Goal: Task Accomplishment & Management: Complete application form

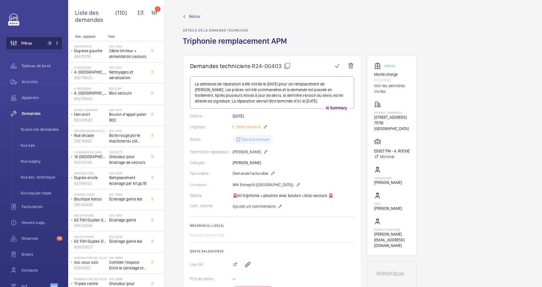
click at [41, 41] on button "Filtres 1" at bounding box center [34, 43] width 57 height 14
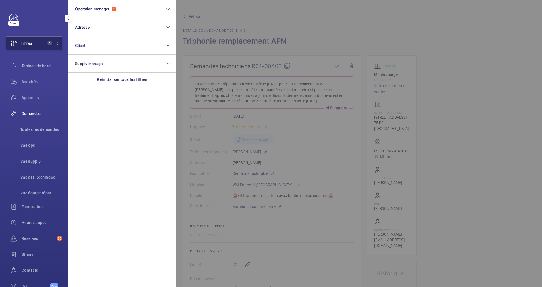
scroll to position [358, 0]
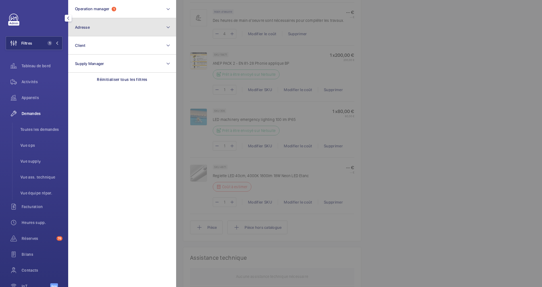
click at [90, 27] on button "Adresse" at bounding box center [122, 27] width 108 height 18
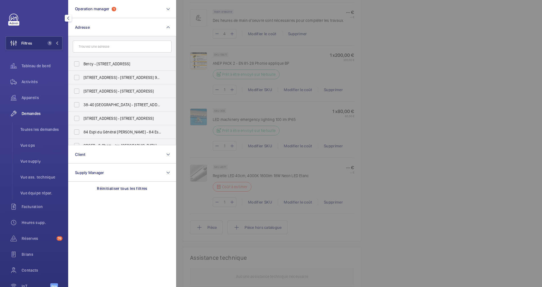
click at [96, 46] on input "text" at bounding box center [122, 47] width 99 height 12
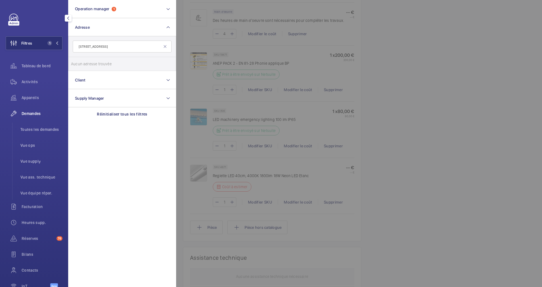
click at [89, 45] on input "17 RUE FRANCOIS 1ER" at bounding box center [122, 47] width 99 height 12
click at [117, 47] on input "17 FRANCOIS 1ER" at bounding box center [122, 47] width 99 height 12
click at [81, 45] on input "17 FRANCOIS" at bounding box center [122, 47] width 99 height 12
click at [83, 45] on input "17 FRANCOIS" at bounding box center [122, 47] width 99 height 12
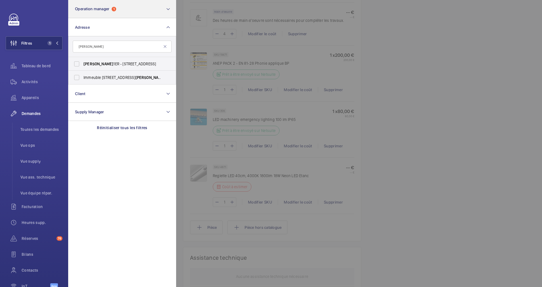
type input "FRANCOIS"
click at [165, 46] on mat-icon at bounding box center [165, 46] width 5 height 5
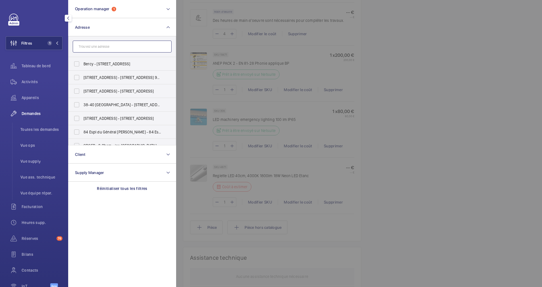
click at [133, 50] on input "text" at bounding box center [122, 47] width 99 height 12
paste input "RENAISSANCE"
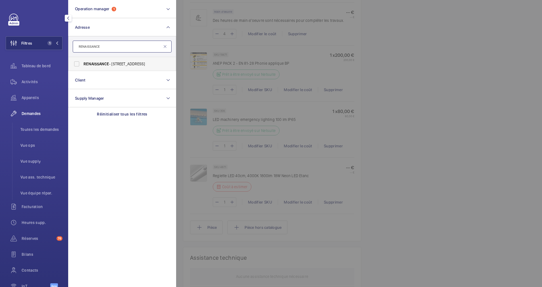
type input "RENAISSANCE"
click at [84, 60] on label "RENAISSANCE - 17 rue François 1er, PARIS 75008" at bounding box center [117, 64] width 99 height 14
click at [82, 60] on input "RENAISSANCE - 17 rue François 1er, PARIS 75008" at bounding box center [76, 63] width 11 height 11
checkbox input "true"
click at [37, 80] on span "Activités" at bounding box center [42, 82] width 41 height 6
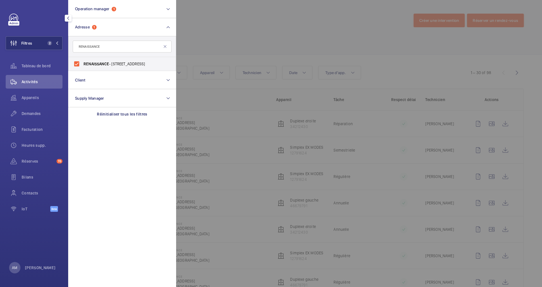
click at [255, 45] on div at bounding box center [447, 143] width 542 height 287
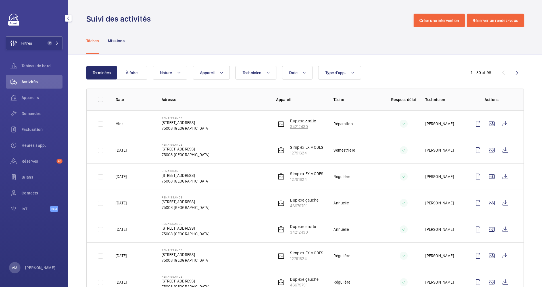
click at [295, 124] on p "34212430" at bounding box center [303, 127] width 26 height 6
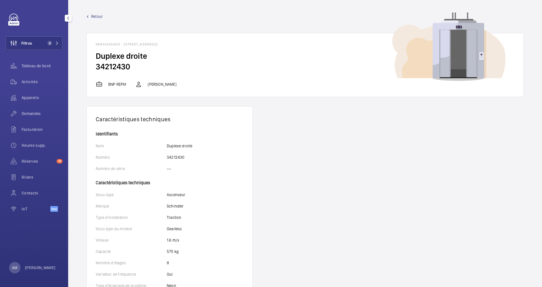
click at [93, 16] on span "Retour" at bounding box center [97, 17] width 12 height 6
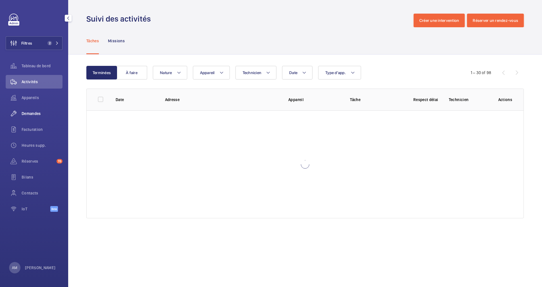
click at [34, 111] on span "Demandes" at bounding box center [42, 114] width 41 height 6
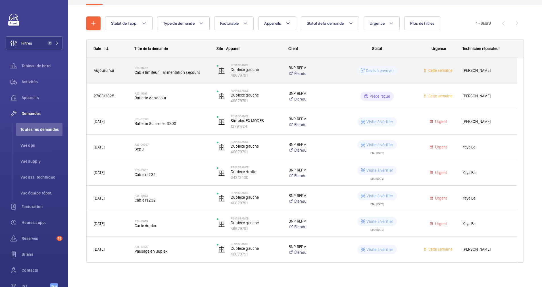
scroll to position [57, 0]
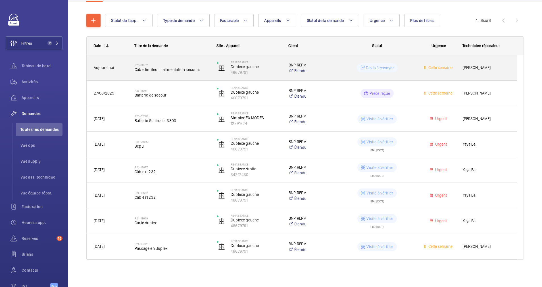
click at [166, 67] on span "Câble limiteur + alimentation secours" at bounding box center [172, 70] width 75 height 6
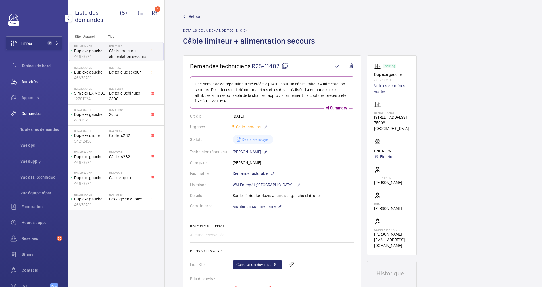
click at [33, 82] on span "Activités" at bounding box center [42, 82] width 41 height 6
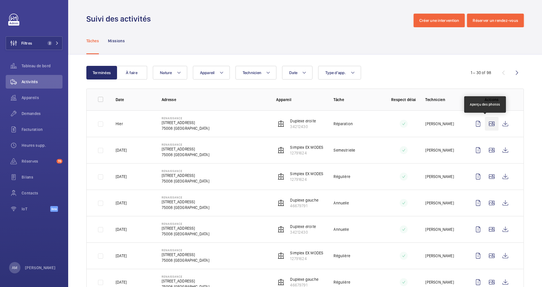
click at [486, 124] on wm-front-icon-button at bounding box center [492, 124] width 14 height 14
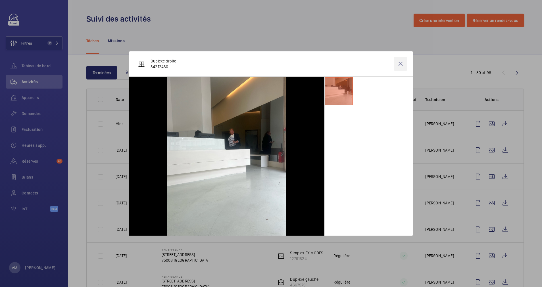
click at [402, 61] on wm-front-icon-button at bounding box center [401, 64] width 14 height 14
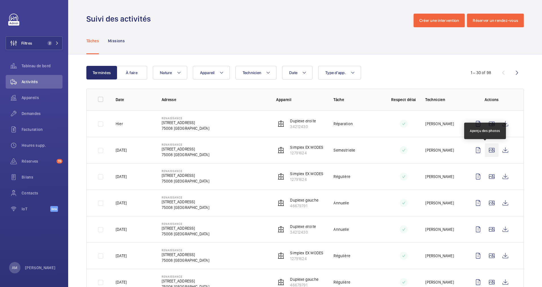
click at [485, 152] on wm-front-icon-button at bounding box center [492, 150] width 14 height 14
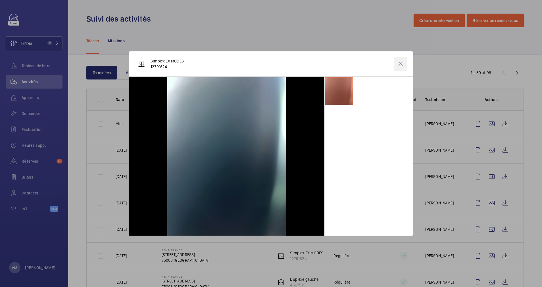
click at [397, 63] on wm-front-icon-button at bounding box center [401, 64] width 14 height 14
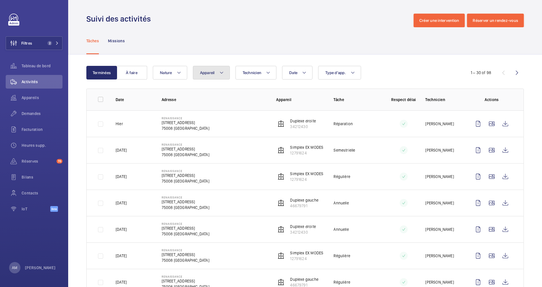
click at [224, 70] on button "Appareil" at bounding box center [211, 73] width 37 height 14
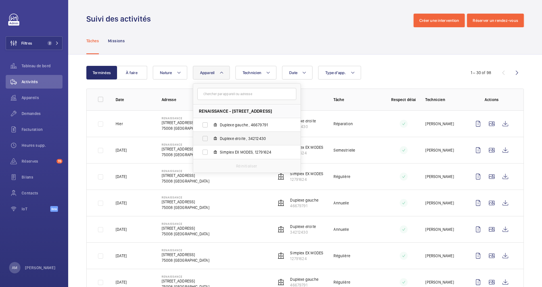
click at [208, 134] on label "Duplexe droite , 34212430" at bounding box center [242, 139] width 98 height 14
click at [208, 134] on input "Duplexe droite , 34212430" at bounding box center [204, 138] width 11 height 11
checkbox input "true"
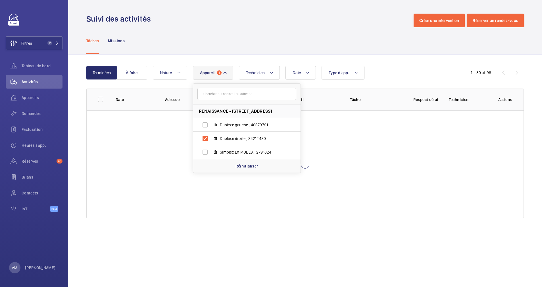
click at [424, 77] on div "Date Technicien Appareil 1 RENAISSANCE - 17 rue François 1er, 75008 PARIS Duple…" at bounding box center [304, 73] width 303 height 14
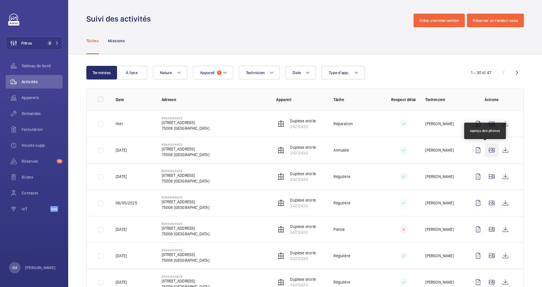
click at [487, 148] on wm-front-icon-button at bounding box center [492, 150] width 14 height 14
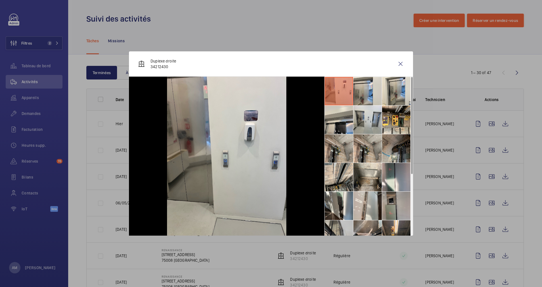
click at [387, 146] on li at bounding box center [396, 148] width 28 height 28
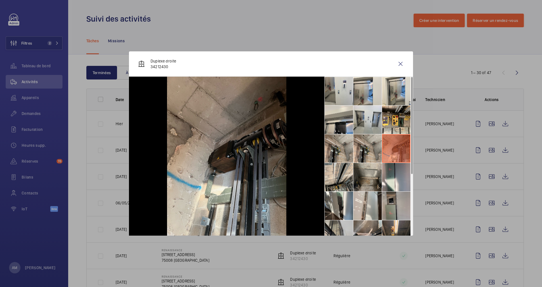
click at [363, 180] on li at bounding box center [367, 177] width 28 height 28
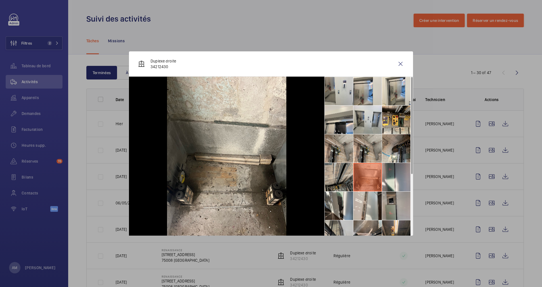
click at [343, 180] on li at bounding box center [339, 177] width 28 height 28
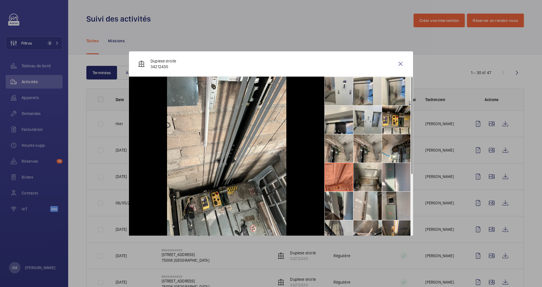
click at [341, 200] on li at bounding box center [339, 206] width 28 height 28
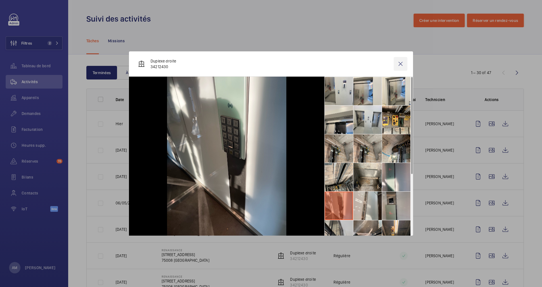
click at [399, 63] on wm-front-icon-button at bounding box center [401, 64] width 14 height 14
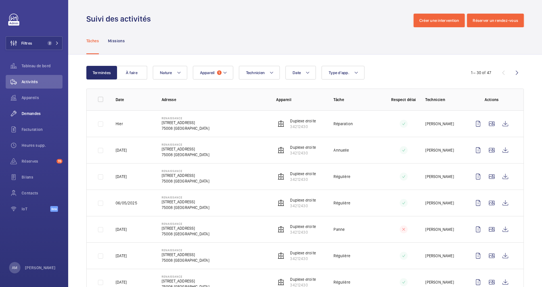
click at [33, 112] on span "Demandes" at bounding box center [42, 114] width 41 height 6
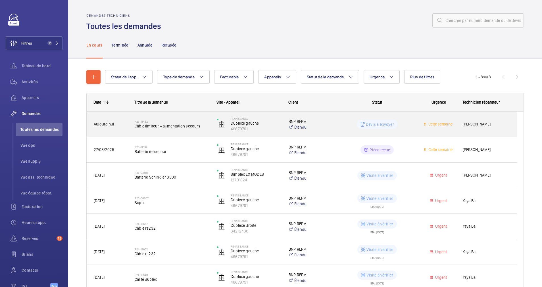
click at [185, 125] on span "Câble limiteur + alimentation secours" at bounding box center [172, 126] width 75 height 6
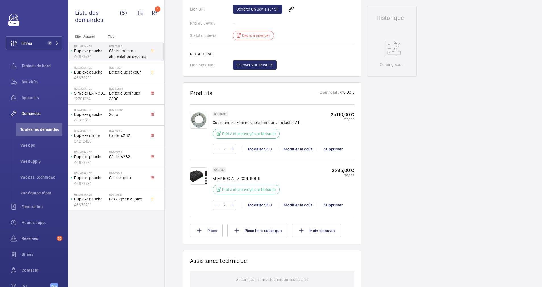
scroll to position [213, 0]
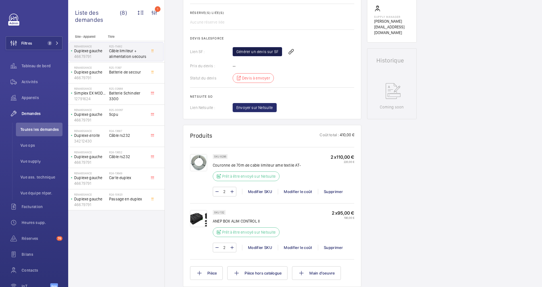
click at [270, 52] on link "Générer un devis sur SF" at bounding box center [257, 51] width 49 height 9
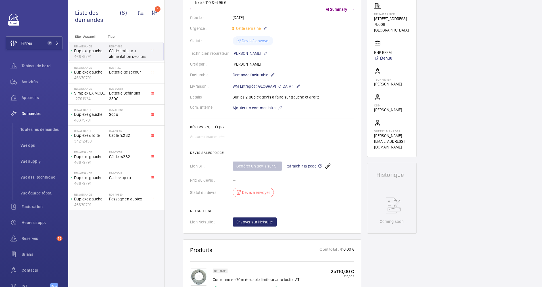
scroll to position [85, 0]
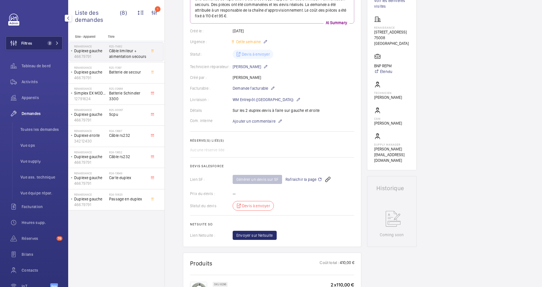
click at [50, 43] on span "2" at bounding box center [49, 43] width 5 height 5
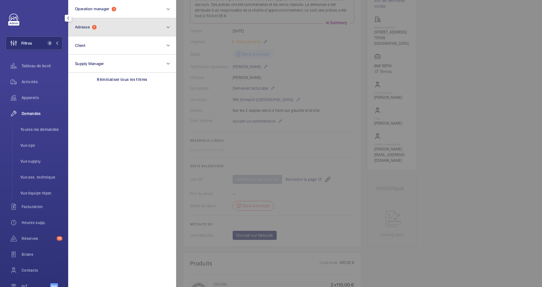
click at [126, 29] on button "Adresse 1" at bounding box center [122, 27] width 108 height 18
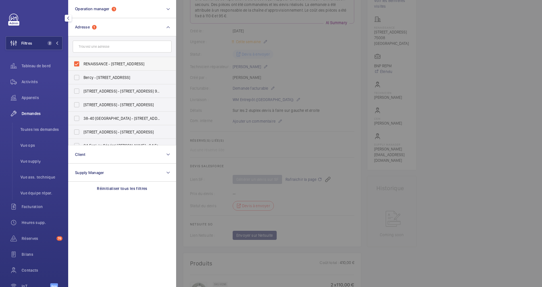
click at [76, 62] on label "RENAISSANCE - 17 rue François 1er, PARIS 75008" at bounding box center [117, 64] width 99 height 14
click at [76, 62] on input "RENAISSANCE - 17 rue François 1er, PARIS 75008" at bounding box center [76, 63] width 11 height 11
click at [102, 48] on input "text" at bounding box center [122, 47] width 99 height 12
click at [81, 60] on label "RENAISSANCE - 17 rue François 1er, PARIS 75008" at bounding box center [117, 64] width 99 height 14
click at [81, 60] on input "RENAISSANCE - 17 rue François 1er, PARIS 75008" at bounding box center [76, 63] width 11 height 11
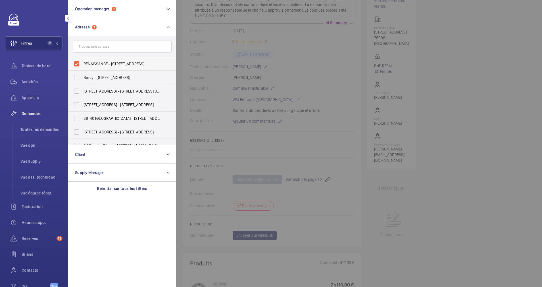
click at [80, 63] on label "RENAISSANCE - 17 rue François 1er, PARIS 75008" at bounding box center [117, 64] width 99 height 14
click at [80, 63] on input "RENAISSANCE - 17 rue François 1er, PARIS 75008" at bounding box center [76, 63] width 11 height 11
checkbox input "false"
click at [113, 47] on input "text" at bounding box center [122, 47] width 99 height 12
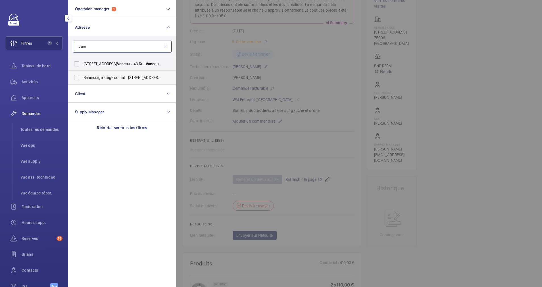
type input "vane"
click at [94, 74] on label "Balenciaga siège social - 16 Rue Vane au, PARIS 75007" at bounding box center [117, 78] width 99 height 14
click at [82, 74] on input "Balenciaga siège social - 16 Rue Vane au, PARIS 75007" at bounding box center [76, 77] width 11 height 11
checkbox input "true"
click at [33, 129] on span "Toutes les demandes" at bounding box center [41, 130] width 42 height 6
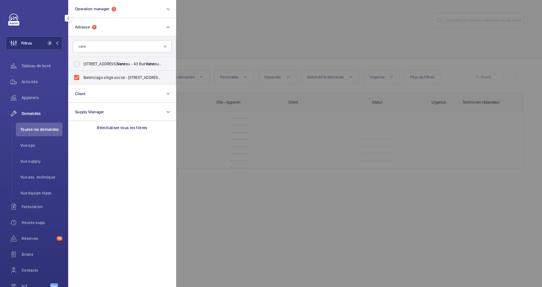
click at [33, 113] on span "Demandes" at bounding box center [42, 114] width 41 height 6
click at [252, 36] on div at bounding box center [447, 143] width 542 height 287
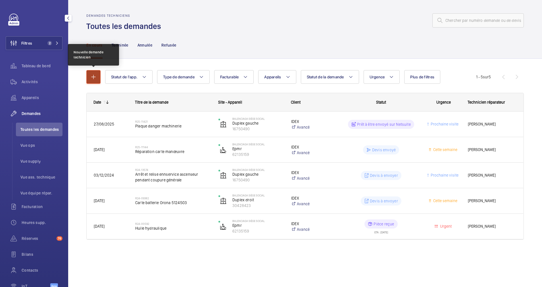
click at [93, 74] on mat-icon "button" at bounding box center [93, 77] width 7 height 7
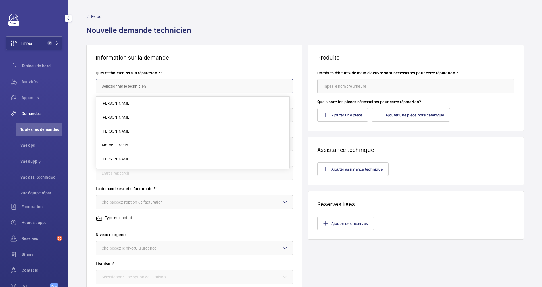
click at [137, 85] on input "text" at bounding box center [194, 86] width 197 height 14
click at [135, 99] on mat-option "Amine Ourchid" at bounding box center [192, 104] width 193 height 14
type input "Amine Ourchid"
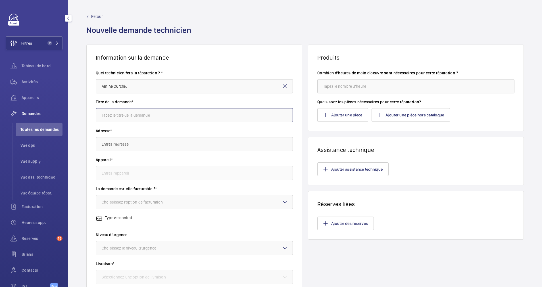
click at [132, 114] on input "text" at bounding box center [194, 115] width 197 height 14
type input "Préconnisation de remplacement de cables de traction."
click at [122, 143] on input "text" at bounding box center [194, 144] width 197 height 14
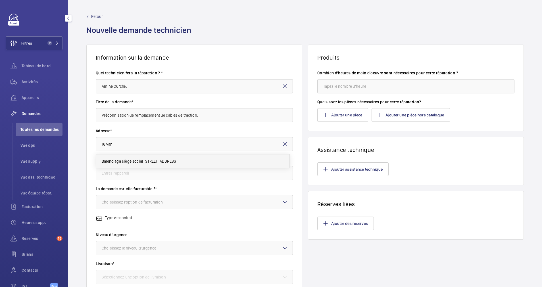
click at [125, 158] on mat-option "Balenciaga siège social 16 Rue Vaneau, 75007 PARIS" at bounding box center [192, 161] width 193 height 14
type input "Balenciaga siège social 16 Rue Vaneau, 75007 PARIS"
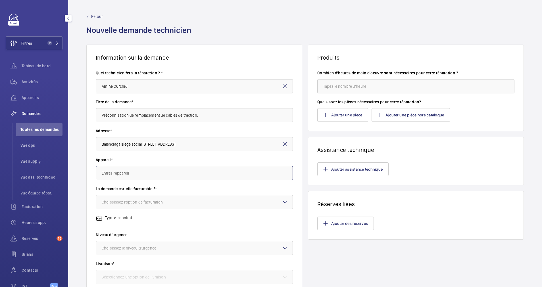
click at [129, 173] on input "text" at bounding box center [194, 173] width 197 height 14
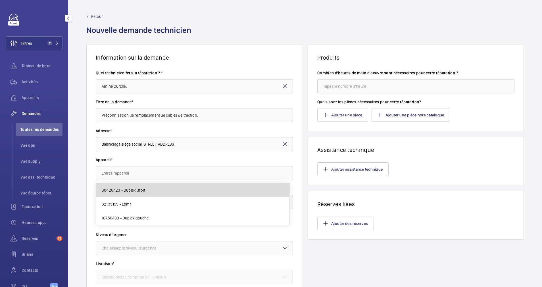
click at [132, 188] on span "30428423 - Duplex droit" at bounding box center [123, 190] width 43 height 6
type input "30428423 - Duplex droit"
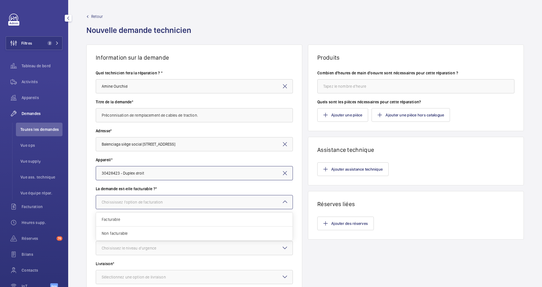
click at [141, 202] on div "Choississez l'option de facturation" at bounding box center [140, 202] width 76 height 6
click at [135, 219] on span "Facturable" at bounding box center [194, 220] width 185 height 6
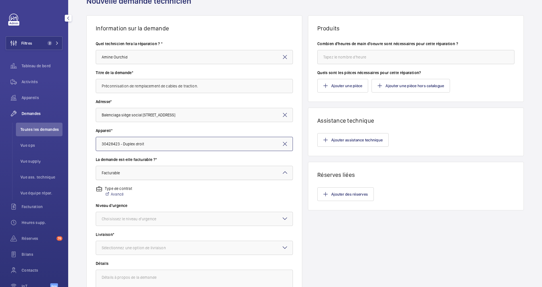
scroll to position [43, 0]
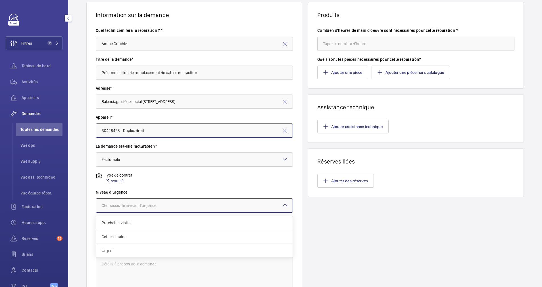
click at [162, 199] on div at bounding box center [194, 206] width 196 height 14
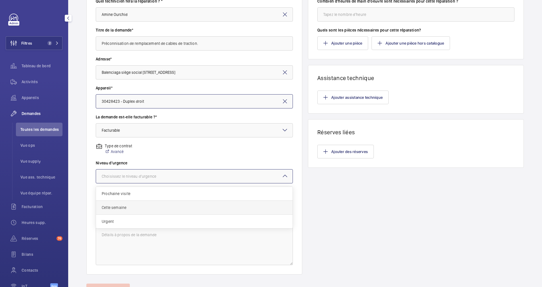
scroll to position [85, 0]
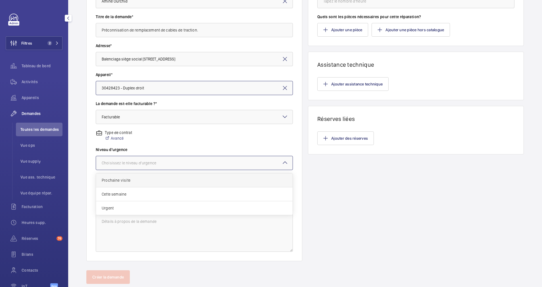
click at [150, 174] on div "Prochaine visite" at bounding box center [194, 180] width 196 height 14
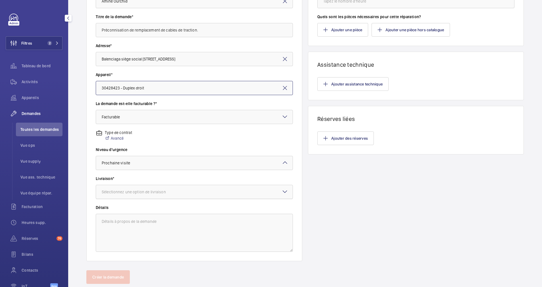
click at [148, 194] on div "Sélectionnez une option de livraison" at bounding box center [141, 192] width 78 height 6
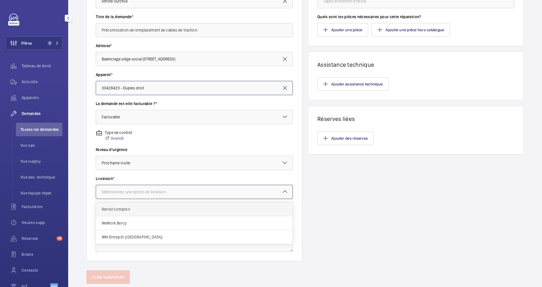
click at [147, 208] on span "Retrait comptoir" at bounding box center [194, 209] width 185 height 6
click at [157, 193] on div at bounding box center [194, 192] width 196 height 14
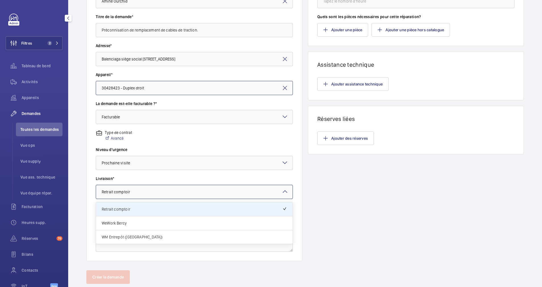
click at [146, 238] on span "WM Entrepôt ([GEOGRAPHIC_DATA])" at bounding box center [194, 237] width 185 height 6
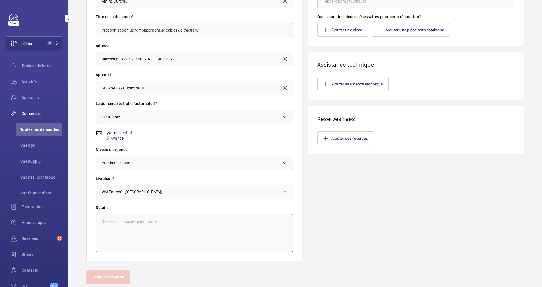
click at [154, 223] on textarea at bounding box center [194, 233] width 197 height 38
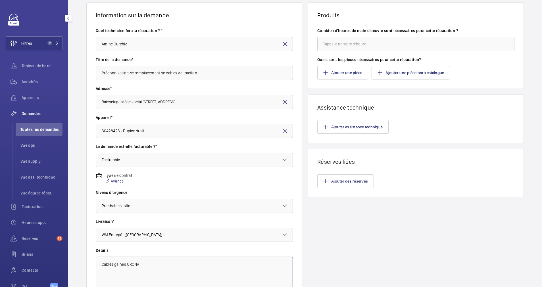
scroll to position [0, 0]
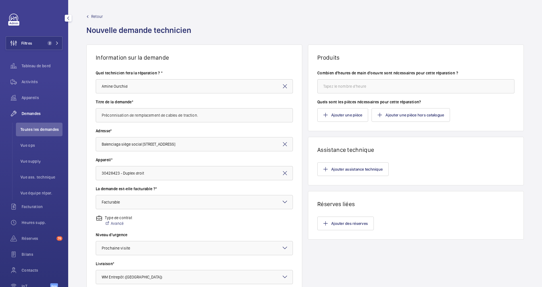
type textarea "Cables gainés ORONA"
click at [341, 86] on input "number" at bounding box center [415, 86] width 197 height 14
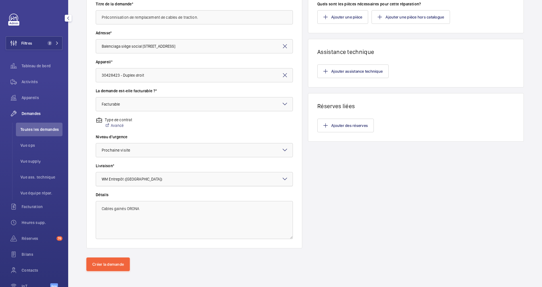
scroll to position [100, 0]
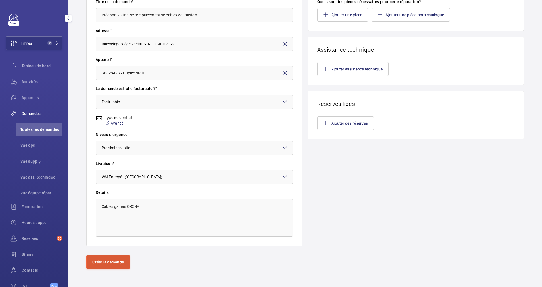
type input "32"
click at [113, 258] on button "Créer la demande" at bounding box center [107, 262] width 43 height 14
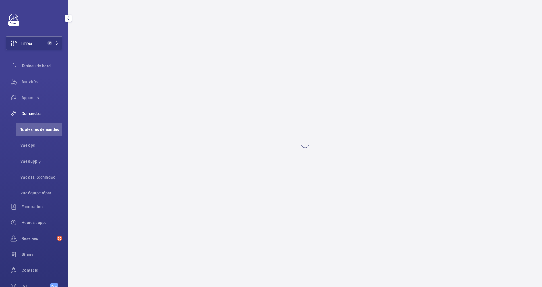
scroll to position [0, 0]
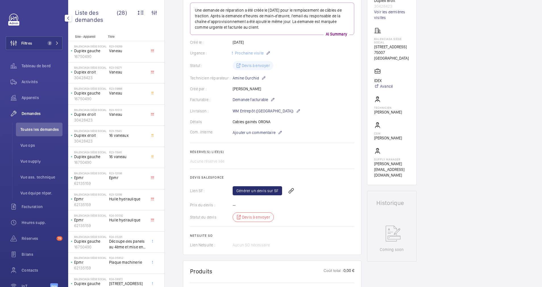
scroll to position [85, 0]
click at [245, 187] on link "Générer un devis sur SF" at bounding box center [257, 189] width 49 height 9
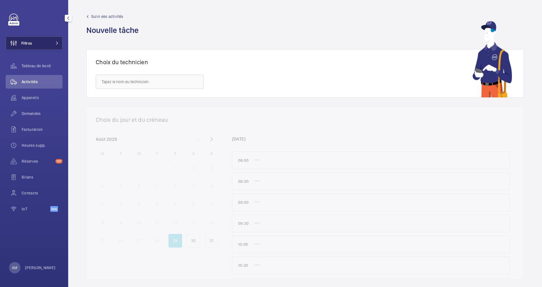
click at [47, 38] on button "Filtres" at bounding box center [34, 43] width 57 height 14
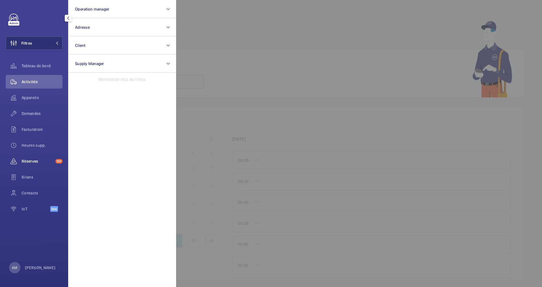
click at [37, 157] on div "Réserves 101" at bounding box center [34, 161] width 57 height 14
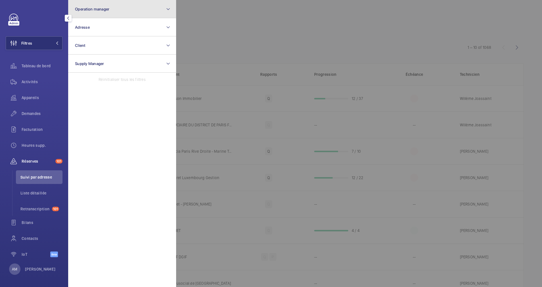
click at [149, 6] on button "Operation manager" at bounding box center [122, 9] width 108 height 18
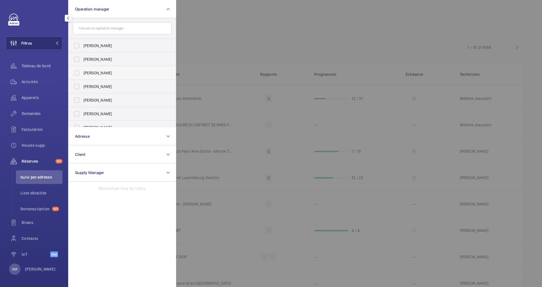
click at [86, 70] on span "[PERSON_NAME]" at bounding box center [122, 73] width 78 height 6
click at [82, 70] on input "[PERSON_NAME]" at bounding box center [76, 72] width 11 height 11
checkbox input "true"
click at [283, 21] on div at bounding box center [447, 143] width 542 height 287
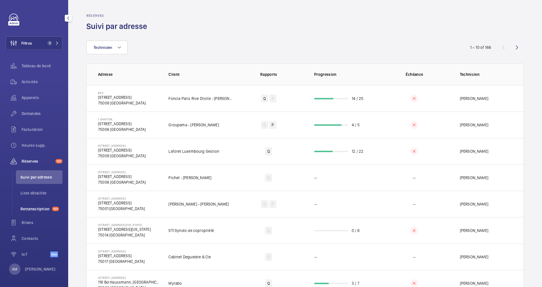
click at [29, 206] on li "Retranscription 101" at bounding box center [39, 209] width 47 height 14
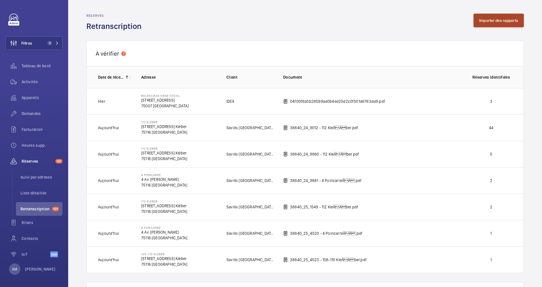
click at [503, 20] on button "Importer des rapports" at bounding box center [498, 21] width 50 height 14
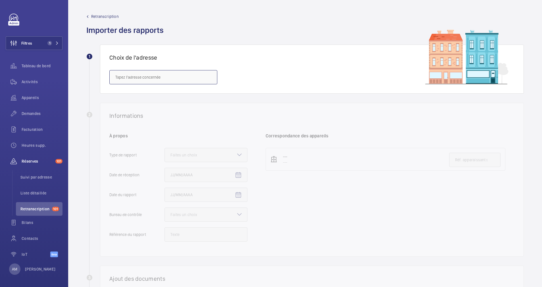
click at [150, 78] on input "text" at bounding box center [163, 77] width 108 height 14
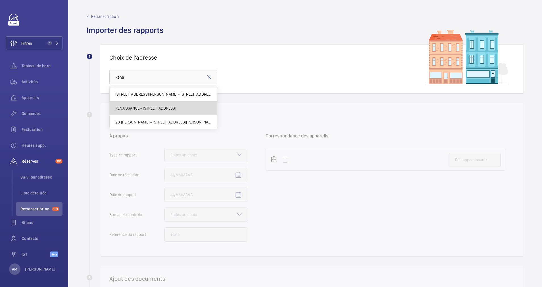
click at [141, 104] on mat-option "RENAISSANCE - 17 rue François 1er, PARIS 75008" at bounding box center [163, 108] width 107 height 14
type input "RENAISSANCE - 17 rue François 1er, PARIS 75008"
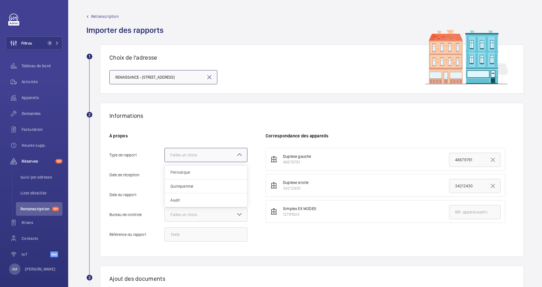
click at [225, 156] on div at bounding box center [206, 155] width 82 height 14
click at [165, 156] on input "Type de rapport Faites un choix Périodique Quinquennal Audit" at bounding box center [165, 155] width 0 height 14
click at [187, 171] on span "Périodique" at bounding box center [205, 173] width 71 height 6
click at [165, 162] on input "Type de rapport Faites un choix Périodique Quinquennal Audit" at bounding box center [165, 155] width 0 height 14
click at [237, 173] on mat-icon "Open calendar" at bounding box center [238, 175] width 7 height 7
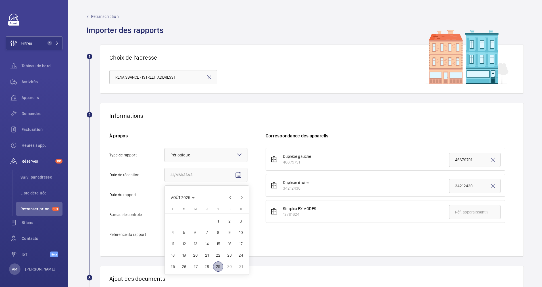
click at [219, 267] on span "29" at bounding box center [218, 266] width 10 height 10
type input "[DATE]"
click at [237, 196] on mat-icon "Open calendar" at bounding box center [238, 195] width 7 height 7
click at [208, 178] on span "28" at bounding box center [207, 179] width 10 height 10
type input "28/08/2025"
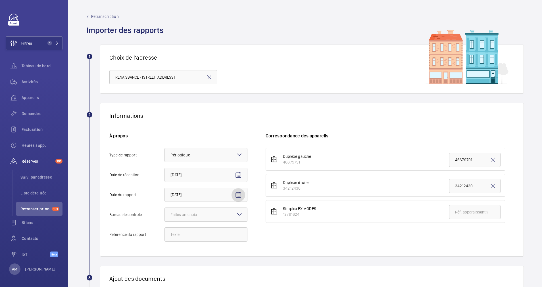
click at [218, 210] on div at bounding box center [206, 215] width 82 height 14
click at [165, 210] on input "Bureau de controle Faites un choix" at bounding box center [165, 215] width 0 height 14
click at [187, 232] on span "Veritas" at bounding box center [205, 232] width 71 height 6
click at [165, 221] on input "Bureau de controle Faites un choix Veritas Autre" at bounding box center [165, 215] width 0 height 14
click at [189, 234] on input "Référence du rapport" at bounding box center [205, 234] width 83 height 14
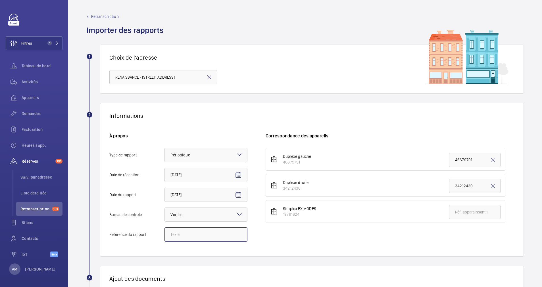
paste input "8104032/3.12.1.R"
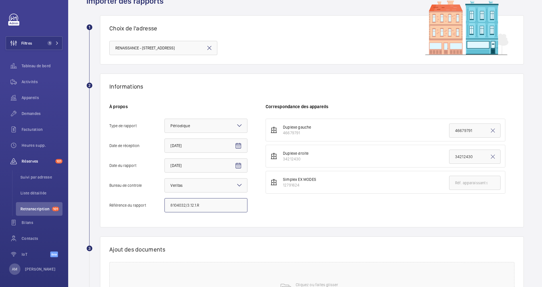
scroll to position [43, 0]
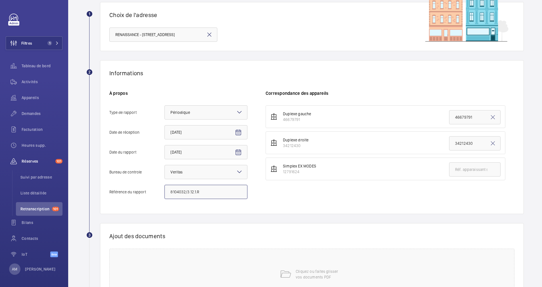
type input "8104032/3.12.1.R"
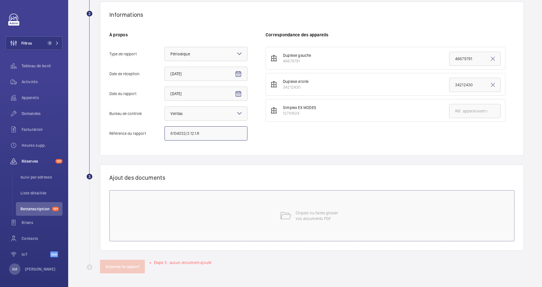
scroll to position [98, 0]
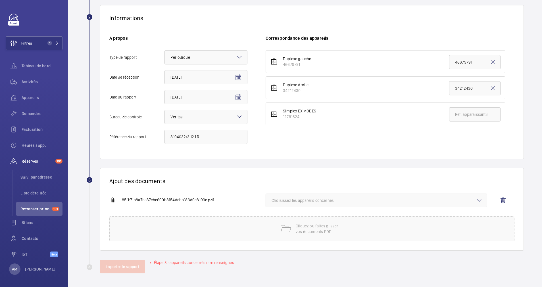
click at [306, 199] on span "Choisissez les appareils concernés" at bounding box center [376, 201] width 210 height 6
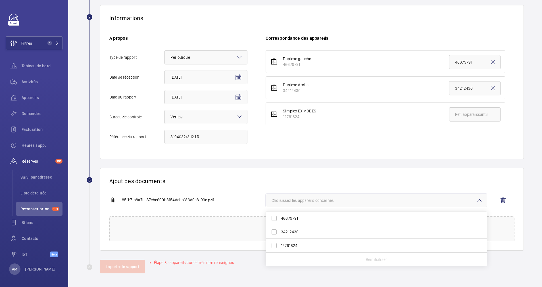
click at [288, 217] on span "46679791" at bounding box center [377, 218] width 192 height 6
click at [280, 217] on input "46679791" at bounding box center [273, 218] width 11 height 11
checkbox input "true"
click at [281, 230] on span "34212430" at bounding box center [377, 232] width 192 height 6
click at [280, 230] on input "34212430" at bounding box center [273, 231] width 11 height 11
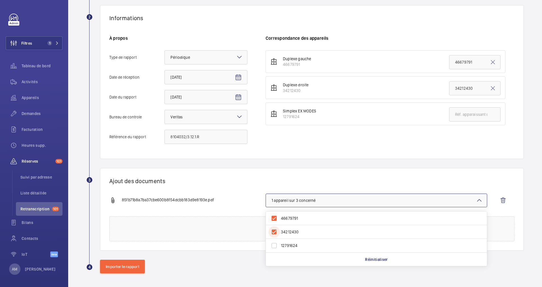
checkbox input "true"
click at [306, 178] on h1 "Ajout des documents" at bounding box center [311, 180] width 405 height 7
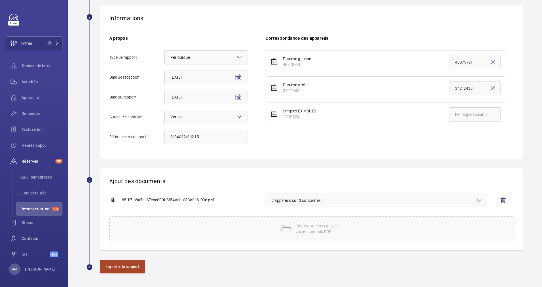
click at [129, 262] on button "Importer le rapport" at bounding box center [122, 267] width 45 height 14
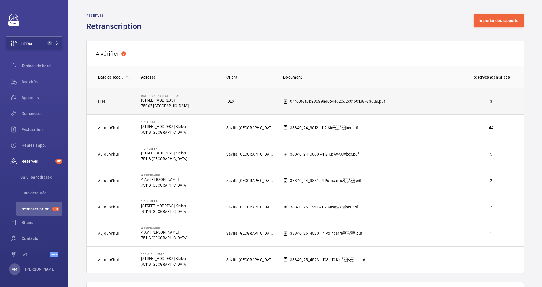
click at [205, 99] on td "Balenciaga siège social 16 Rue Vaneau 75007 PARIS" at bounding box center [174, 101] width 85 height 26
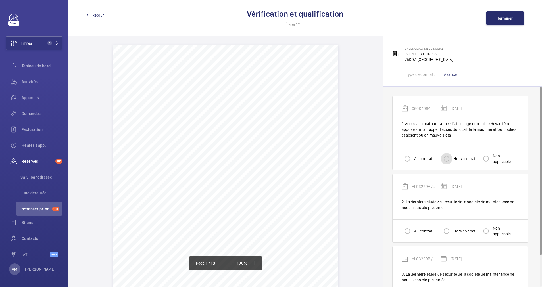
click at [445, 156] on input "Hors contrat" at bounding box center [446, 158] width 11 height 11
radio input "true"
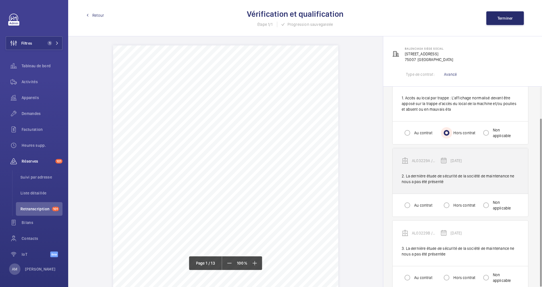
scroll to position [37, 0]
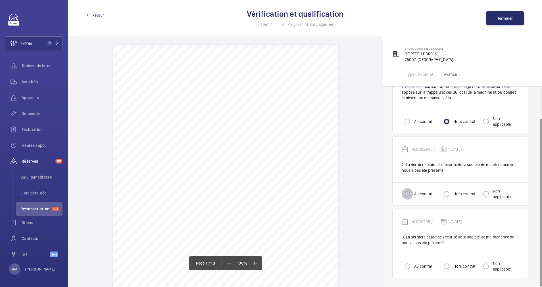
click at [409, 191] on input "Au contrat" at bounding box center [406, 193] width 11 height 11
radio input "true"
drag, startPoint x: 405, startPoint y: 268, endPoint x: 422, endPoint y: 212, distance: 58.3
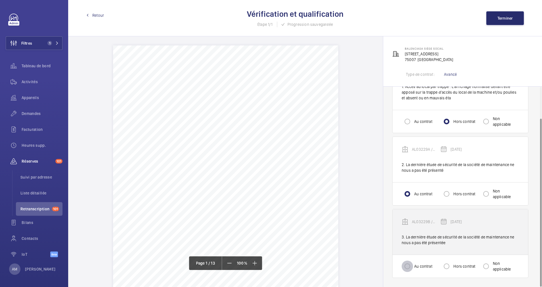
click at [406, 266] on input "Au contrat" at bounding box center [406, 266] width 11 height 11
radio input "true"
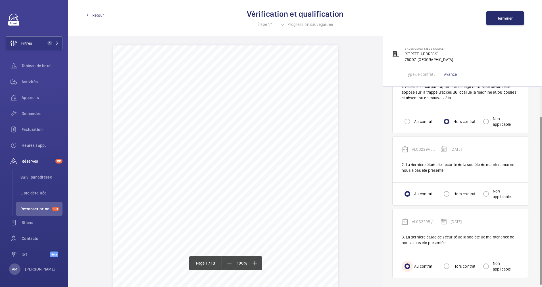
scroll to position [0, 0]
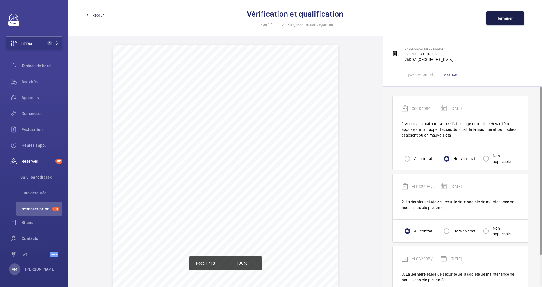
click at [509, 17] on span "Terminer" at bounding box center [505, 18] width 16 height 5
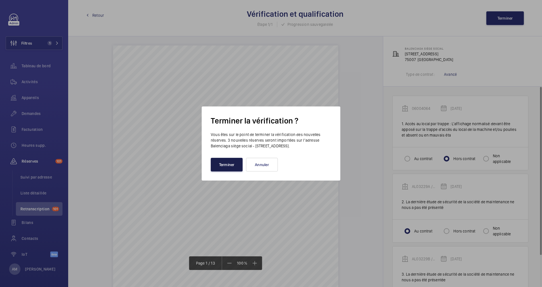
click at [225, 164] on button "Terminer" at bounding box center [227, 165] width 32 height 14
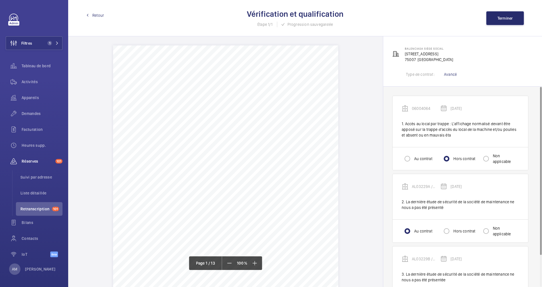
click at [90, 15] on link "Retour" at bounding box center [95, 15] width 18 height 6
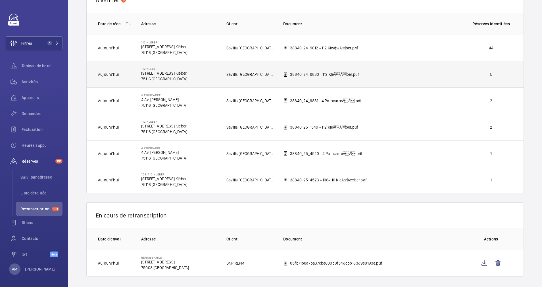
scroll to position [57, 0]
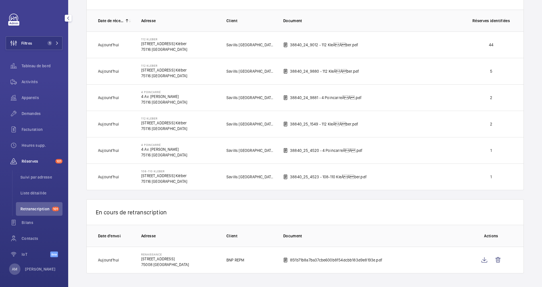
click at [45, 35] on div "Filtres 1 Tableau de bord Activités Appareils Demandes Facturation Heures supp.…" at bounding box center [34, 139] width 57 height 250
click at [56, 40] on button "Filtres 1" at bounding box center [34, 43] width 57 height 14
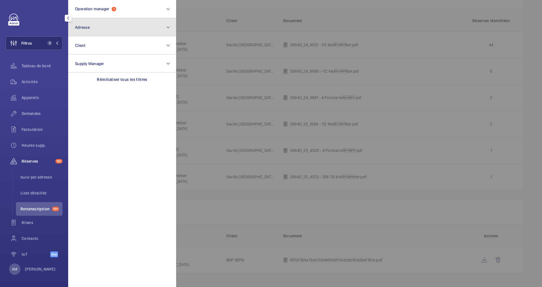
click at [107, 22] on button "Adresse" at bounding box center [122, 27] width 108 height 18
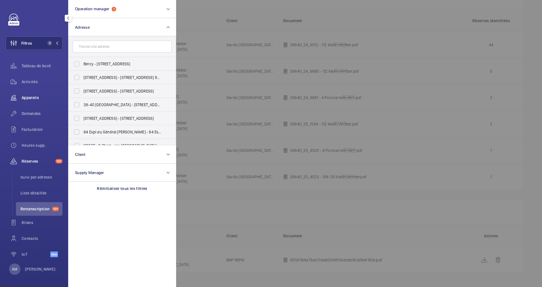
click at [30, 96] on span "Appareils" at bounding box center [42, 98] width 41 height 6
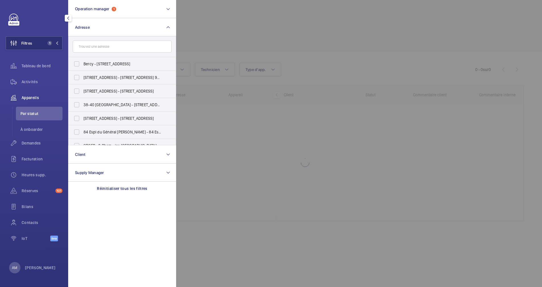
click at [275, 35] on div at bounding box center [447, 143] width 542 height 287
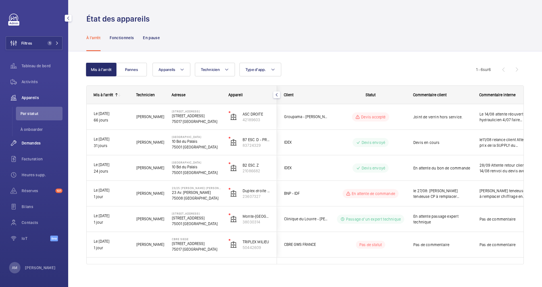
click at [33, 145] on span "Demandes" at bounding box center [42, 143] width 41 height 6
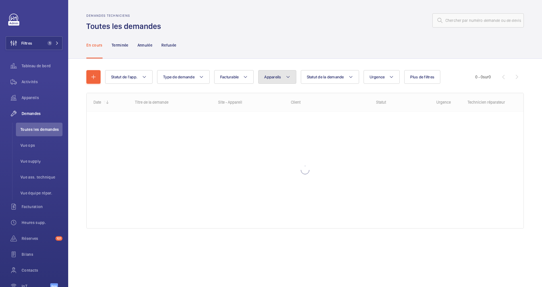
click at [292, 76] on button "Appareils" at bounding box center [277, 77] width 38 height 14
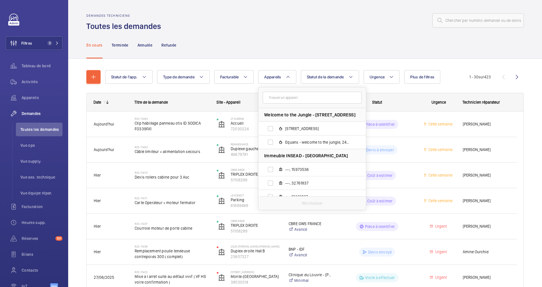
click at [279, 97] on input "text" at bounding box center [312, 98] width 99 height 12
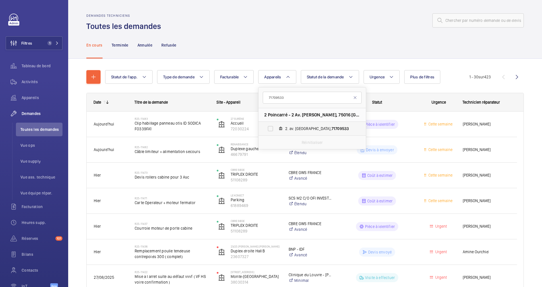
type input "71709533"
click at [273, 127] on label "2. av. Poincaré, 71709533" at bounding box center [307, 129] width 98 height 14
click at [273, 127] on input "2. av. Poincaré, 71709533" at bounding box center [270, 128] width 11 height 11
checkbox input "true"
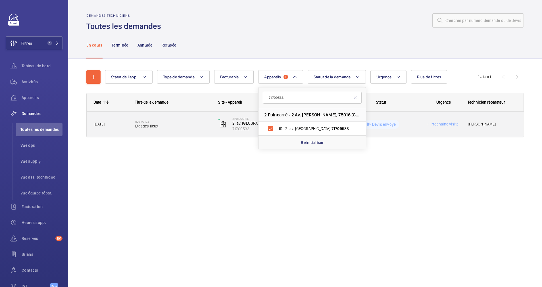
click at [195, 120] on h2 "R25-00102" at bounding box center [173, 121] width 76 height 3
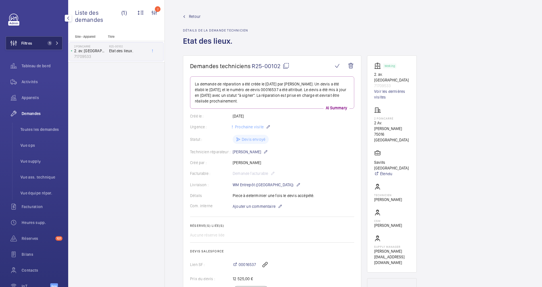
click at [51, 43] on span "1" at bounding box center [52, 43] width 14 height 5
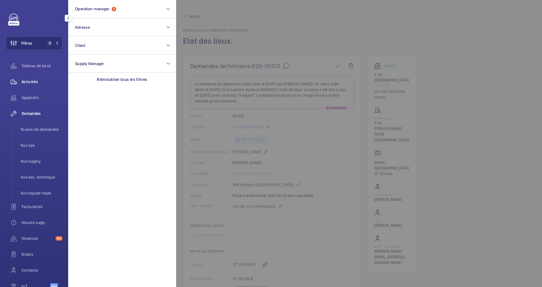
click at [31, 80] on span "Activités" at bounding box center [42, 82] width 41 height 6
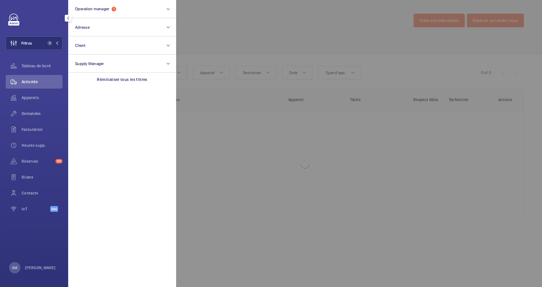
click at [290, 40] on div at bounding box center [447, 143] width 542 height 287
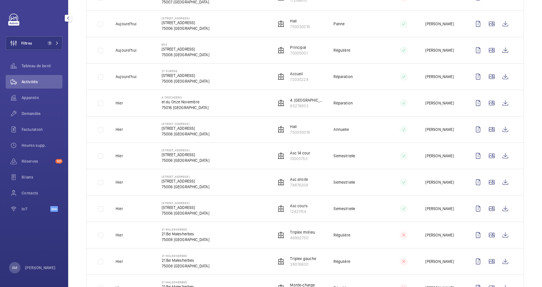
scroll to position [298, 0]
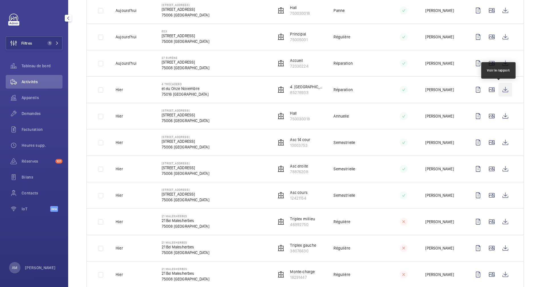
click at [498, 88] on wm-front-icon-button at bounding box center [505, 90] width 14 height 14
drag, startPoint x: 50, startPoint y: 42, endPoint x: 62, endPoint y: 39, distance: 12.2
click at [51, 42] on span "1" at bounding box center [49, 43] width 5 height 5
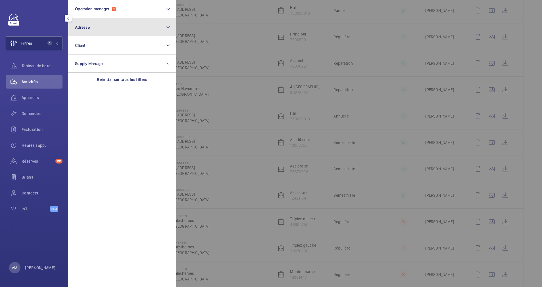
click at [92, 32] on button "Adresse" at bounding box center [122, 27] width 108 height 18
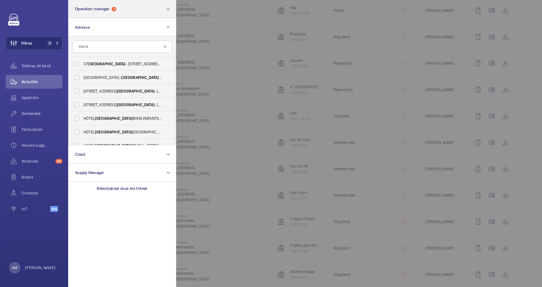
type input "louvre"
click at [165, 46] on mat-icon at bounding box center [165, 46] width 5 height 5
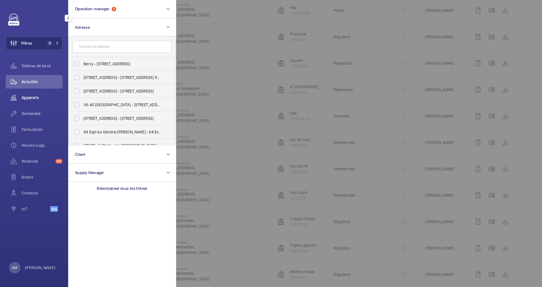
click at [33, 95] on span "Appareils" at bounding box center [42, 98] width 41 height 6
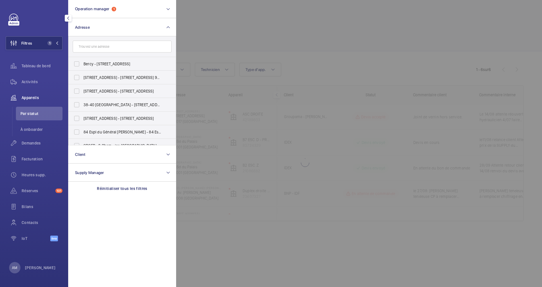
click at [230, 45] on div at bounding box center [447, 143] width 542 height 287
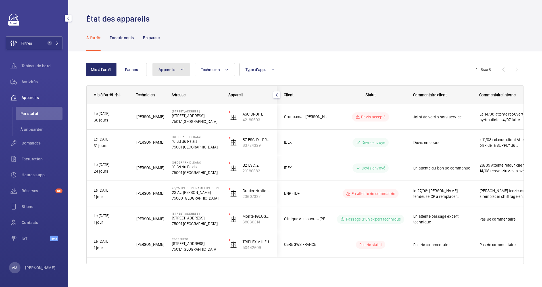
click at [183, 69] on mat-icon at bounding box center [182, 69] width 5 height 7
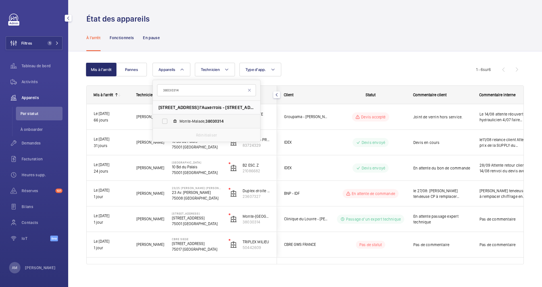
type input "38030314"
click at [165, 116] on label "Monte-Malade, 38030314" at bounding box center [202, 121] width 98 height 14
click at [165, 116] on input "Monte-Malade, 38030314" at bounding box center [164, 121] width 11 height 11
checkbox input "true"
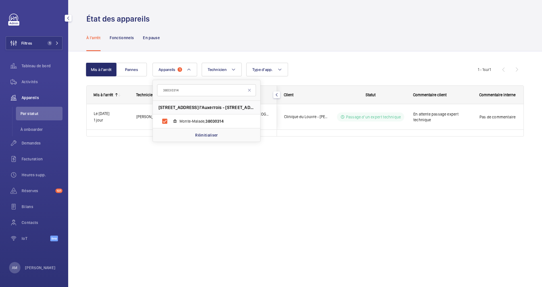
drag, startPoint x: 160, startPoint y: 108, endPoint x: 248, endPoint y: 109, distance: 88.6
click at [248, 109] on span "17 Rue des Prêtres Saint-Germain l'Auxerrois - 17 Rue des Prêtres Saint-Germain…" at bounding box center [206, 107] width 96 height 6
drag, startPoint x: 248, startPoint y: 109, endPoint x: 241, endPoint y: 108, distance: 7.1
click at [191, 164] on div "État des appareils À l'arrêt Fonctionnels En pause Mis à l'arrêt Pannes Apparei…" at bounding box center [305, 143] width 474 height 287
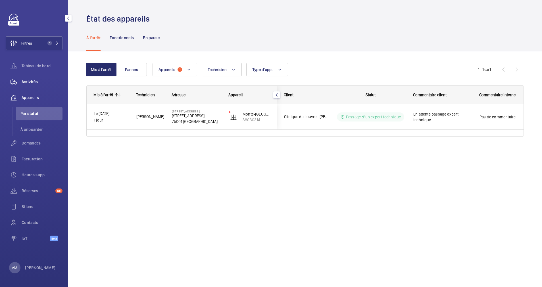
click at [33, 85] on div "Activités" at bounding box center [34, 82] width 57 height 14
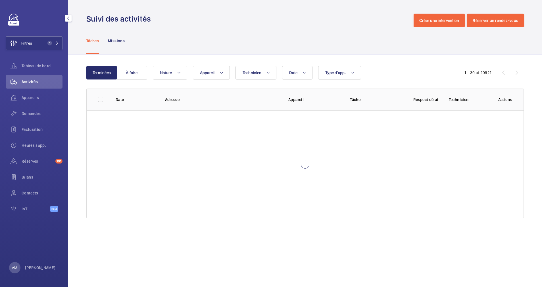
drag, startPoint x: 52, startPoint y: 38, endPoint x: 65, endPoint y: 38, distance: 13.1
click at [53, 38] on button "Filtres 1" at bounding box center [34, 43] width 57 height 14
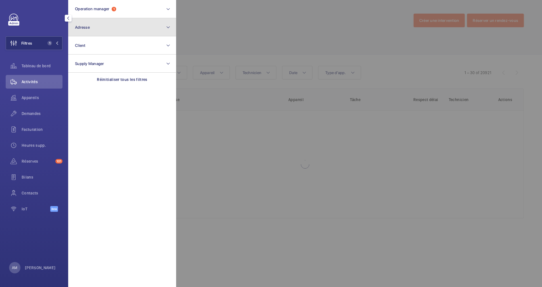
click at [98, 29] on button "Adresse" at bounding box center [122, 27] width 108 height 18
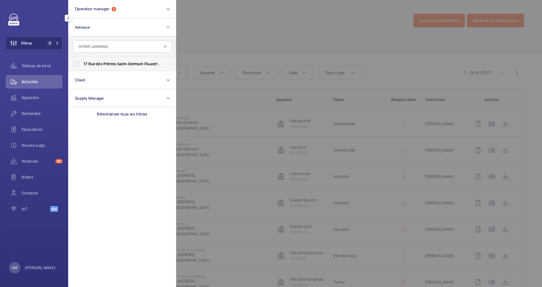
type input "17 Rue des Prêtres Saint-Germain l'Auxerroi"
click at [99, 60] on label "17 Rue des Prêtres Saint-Germain l'Auxerroi s - 17 Rue des Prêtres Saint-Germai…" at bounding box center [117, 64] width 99 height 14
click at [82, 60] on input "17 Rue des Prêtres Saint-Germain l'Auxerroi s - 17 Rue des Prêtres Saint-Germai…" at bounding box center [76, 63] width 11 height 11
checkbox input "true"
click at [231, 55] on div at bounding box center [447, 143] width 542 height 287
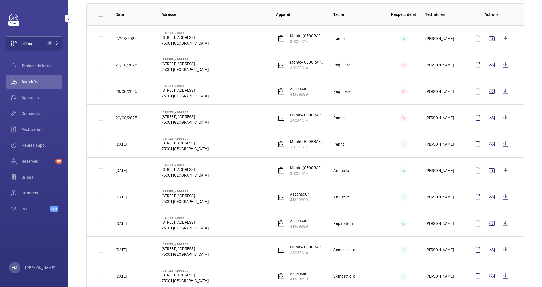
scroll to position [43, 0]
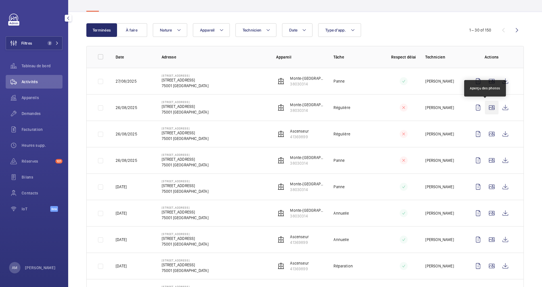
click at [486, 105] on wm-front-icon-button at bounding box center [492, 108] width 14 height 14
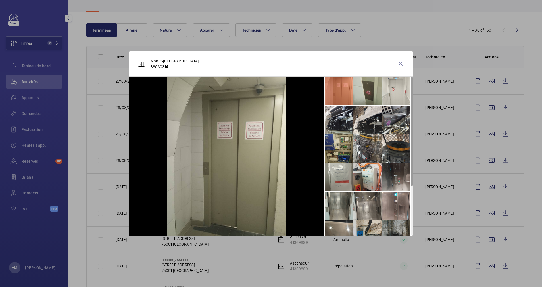
click at [337, 147] on li at bounding box center [339, 148] width 28 height 28
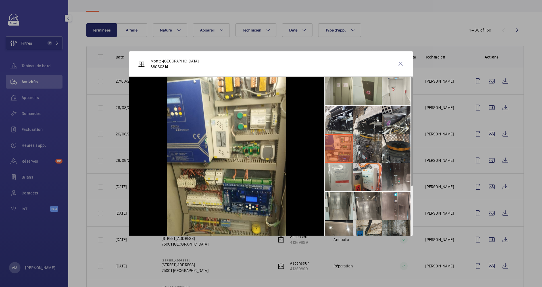
click at [367, 150] on li at bounding box center [367, 148] width 28 height 28
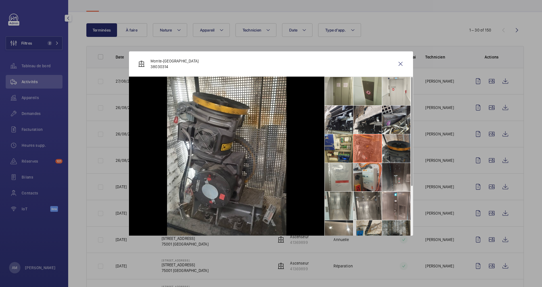
click at [360, 184] on li at bounding box center [367, 177] width 28 height 28
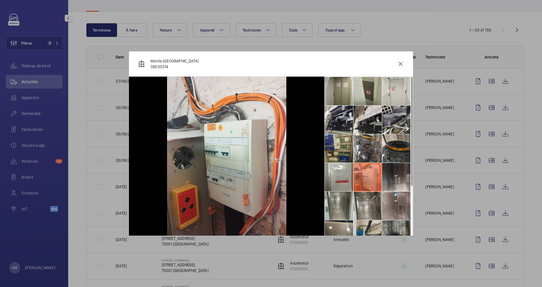
click at [336, 149] on li at bounding box center [339, 148] width 28 height 28
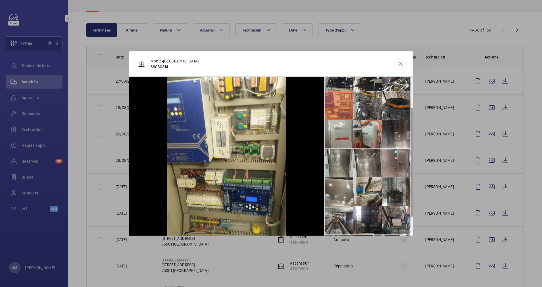
scroll to position [71, 0]
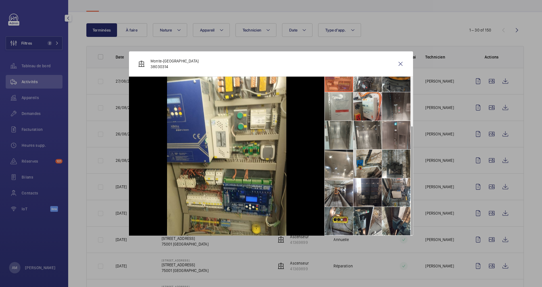
click at [394, 135] on li at bounding box center [396, 135] width 28 height 28
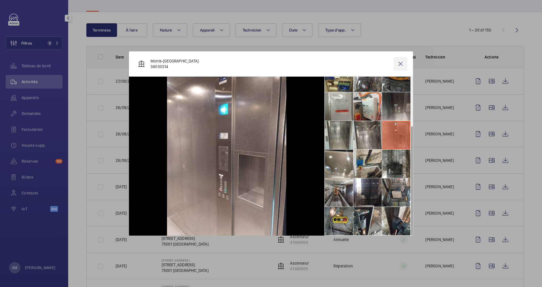
click at [401, 63] on wm-front-icon-button at bounding box center [401, 64] width 14 height 14
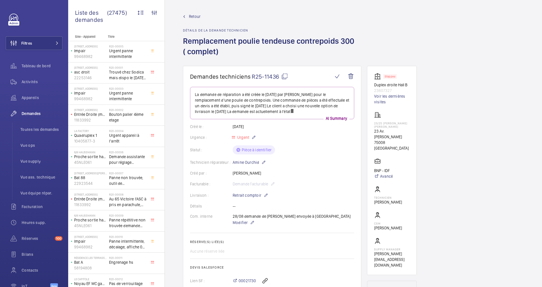
click at [284, 74] on mat-icon at bounding box center [284, 76] width 7 height 7
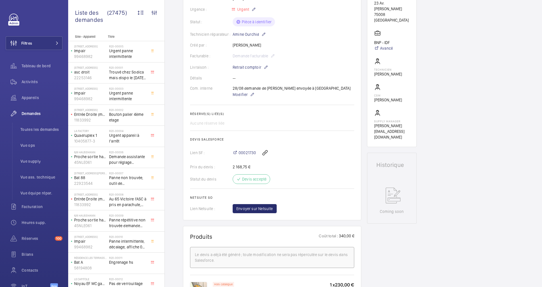
scroll to position [128, 0]
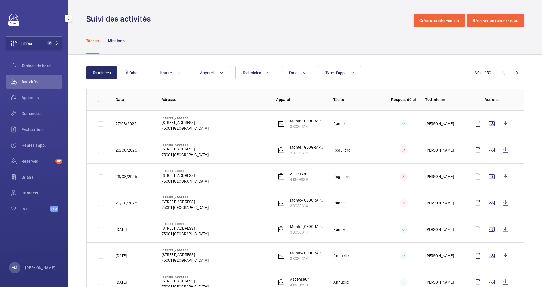
scroll to position [43, 0]
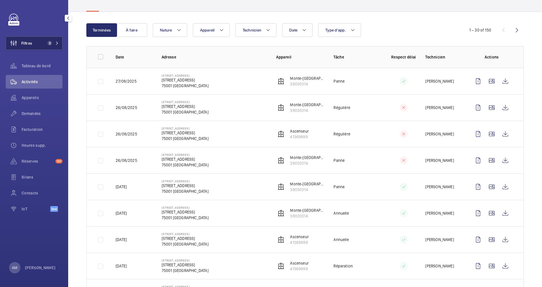
click at [55, 45] on mat-icon at bounding box center [56, 42] width 3 height 3
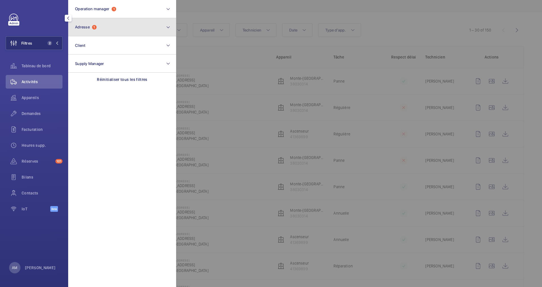
click at [92, 30] on button "Adresse 1" at bounding box center [122, 27] width 108 height 18
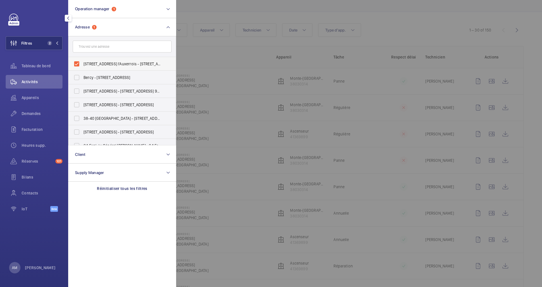
click at [76, 63] on label "17 Rue des Prêtres Saint-Germain l'Auxerrois - 17 Rue des Prêtres Saint-Germain…" at bounding box center [117, 64] width 99 height 14
click at [76, 63] on input "17 Rue des Prêtres Saint-Germain l'Auxerrois - 17 Rue des Prêtres Saint-Germain…" at bounding box center [76, 63] width 11 height 11
checkbox input "false"
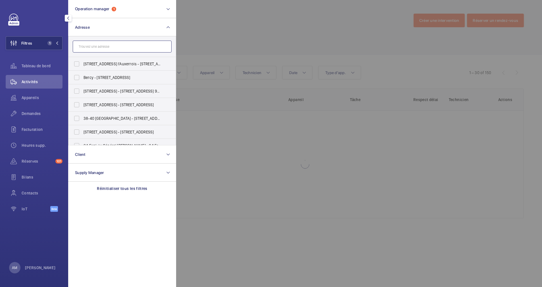
click at [91, 48] on input "text" at bounding box center [122, 47] width 99 height 12
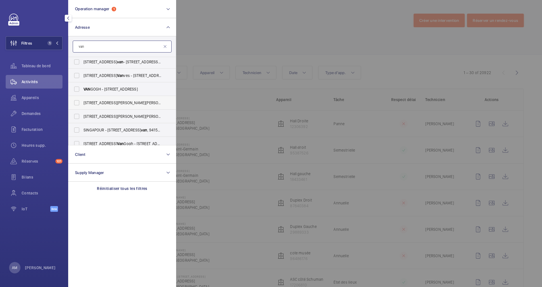
scroll to position [43, 0]
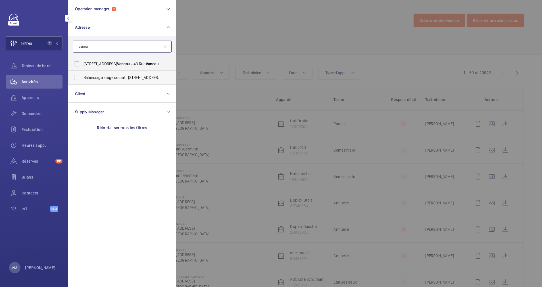
type input "vanea"
drag, startPoint x: 102, startPoint y: 80, endPoint x: 109, endPoint y: 78, distance: 7.4
click at [102, 80] on label "Balenciaga siège social - 16 Rue Vanea u, PARIS 75007" at bounding box center [117, 78] width 99 height 14
click at [82, 80] on input "Balenciaga siège social - 16 Rue Vanea u, PARIS 75007" at bounding box center [76, 77] width 11 height 11
checkbox input "true"
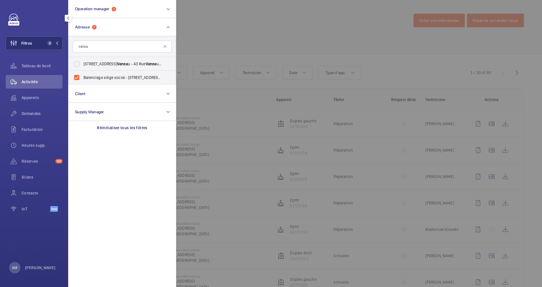
click at [229, 66] on div at bounding box center [447, 143] width 542 height 287
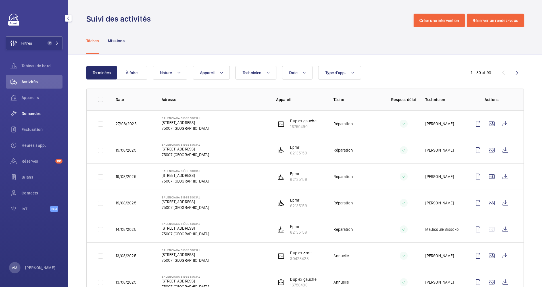
click at [28, 113] on span "Demandes" at bounding box center [42, 114] width 41 height 6
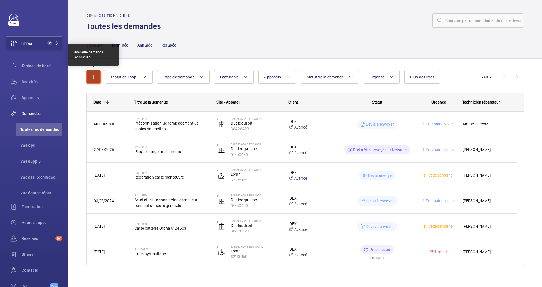
click at [91, 76] on mat-icon "button" at bounding box center [93, 77] width 7 height 7
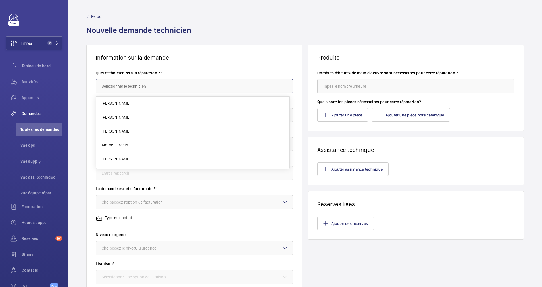
click at [138, 86] on input "text" at bounding box center [194, 86] width 197 height 14
click at [144, 104] on mat-option "Amine Ourchid" at bounding box center [192, 104] width 193 height 14
type input "Amine Ourchid"
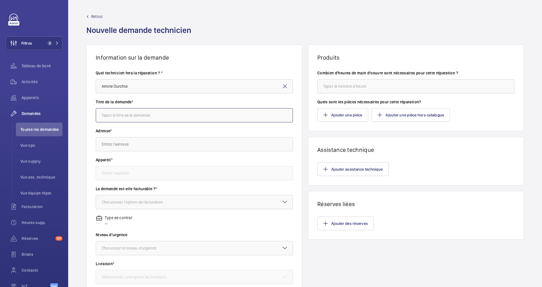
click at [141, 119] on input "text" at bounding box center [194, 115] width 197 height 14
type input "Préconnisation de remplacement de cables de traction."
click at [132, 139] on input "text" at bounding box center [194, 144] width 197 height 14
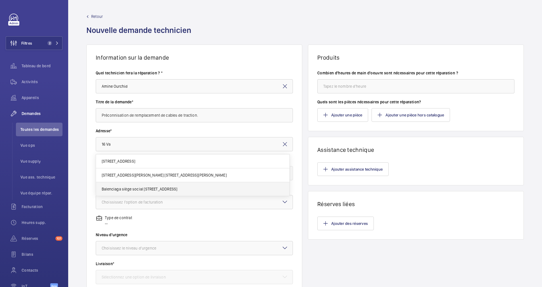
click at [134, 186] on span "Balenciaga siège social 16 Rue Vaneau, 75007 PARIS" at bounding box center [140, 189] width 76 height 6
type input "Balenciaga siège social 16 Rue Vaneau, 75007 PARIS"
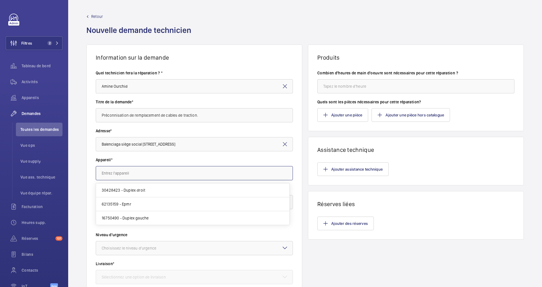
click at [160, 171] on input "text" at bounding box center [194, 173] width 197 height 14
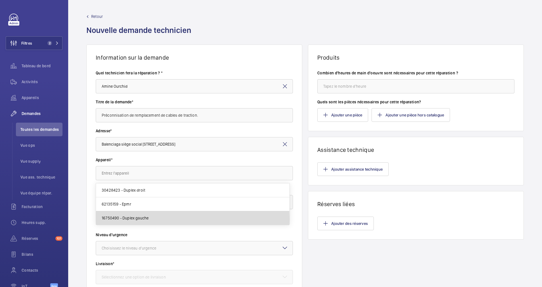
click at [143, 219] on span "16750490 - Duplex gauche" at bounding box center [125, 218] width 47 height 6
type input "16750490 - Duplex gauche"
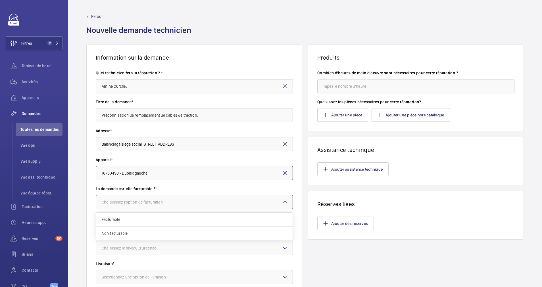
click at [146, 203] on div "Choississez l'option de facturation" at bounding box center [140, 202] width 76 height 6
click at [133, 219] on span "Facturable" at bounding box center [194, 220] width 185 height 6
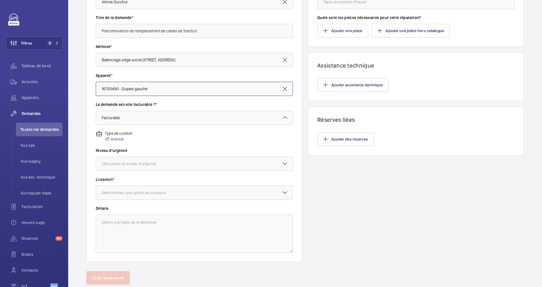
scroll to position [85, 0]
click at [188, 156] on div at bounding box center [194, 163] width 196 height 14
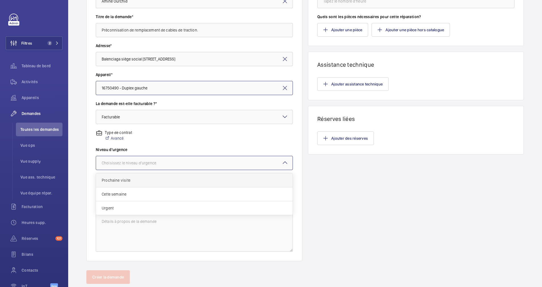
click at [162, 181] on span "Prochaine visite" at bounding box center [194, 180] width 185 height 6
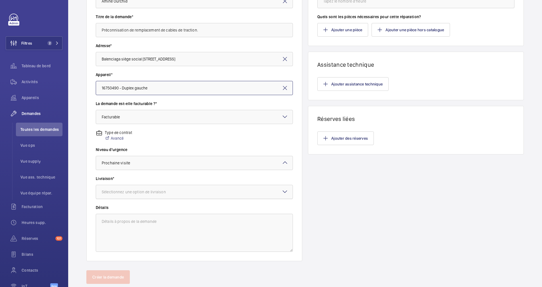
click at [161, 191] on div "Sélectionnez une option de livraison" at bounding box center [141, 192] width 78 height 6
click at [141, 235] on span "WM Entrepôt ([GEOGRAPHIC_DATA])" at bounding box center [194, 237] width 185 height 6
click at [159, 222] on textarea at bounding box center [194, 233] width 197 height 38
drag, startPoint x: 197, startPoint y: 30, endPoint x: 100, endPoint y: 31, distance: 96.8
click at [100, 31] on input "Préconnisation de remplacement de cables de traction." at bounding box center [194, 30] width 197 height 14
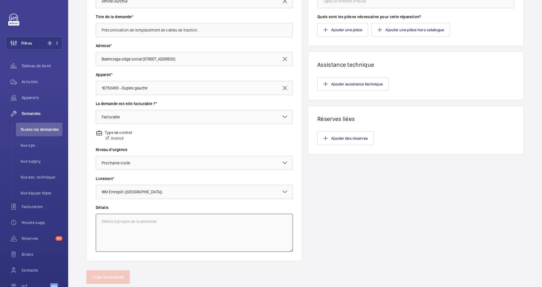
click at [115, 219] on textarea at bounding box center [194, 233] width 197 height 38
paste textarea "Préconnisation de remplacement de cables de traction."
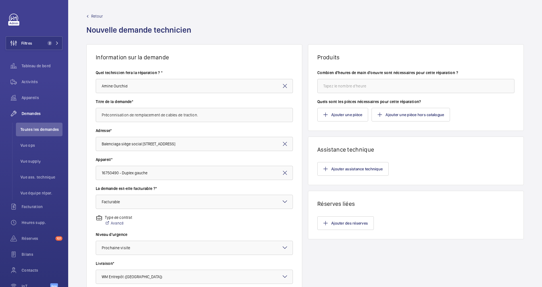
scroll to position [0, 0]
type textarea "Préconnisation de remplacement de cables de traction."
click at [339, 87] on input "number" at bounding box center [415, 86] width 197 height 14
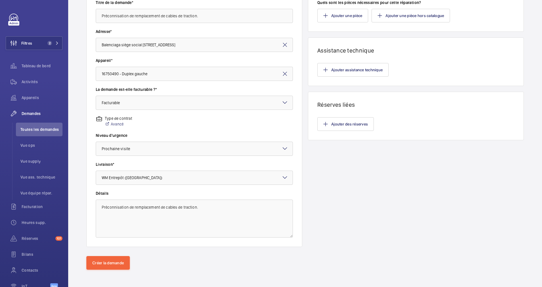
scroll to position [100, 0]
type input "32"
click at [114, 259] on button "Créer la demande" at bounding box center [107, 262] width 43 height 14
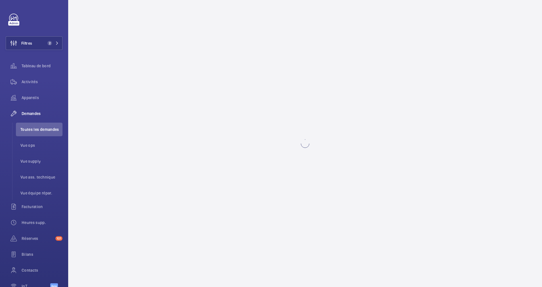
scroll to position [0, 0]
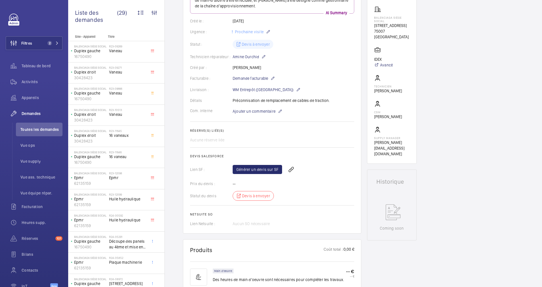
scroll to position [128, 0]
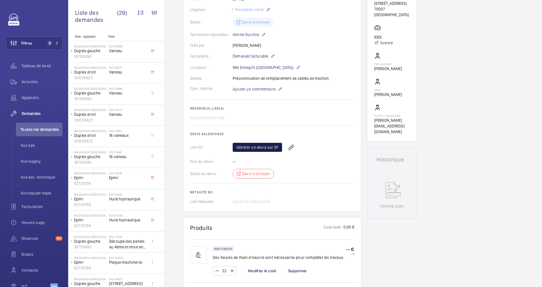
click at [261, 144] on link "Générer un devis sur SF" at bounding box center [257, 147] width 49 height 9
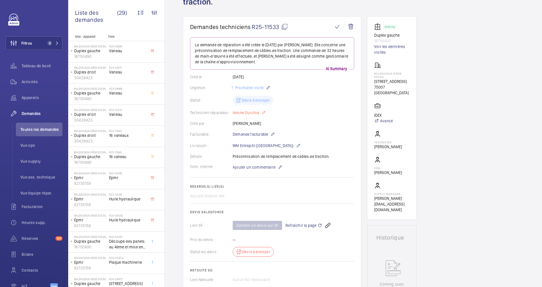
scroll to position [0, 0]
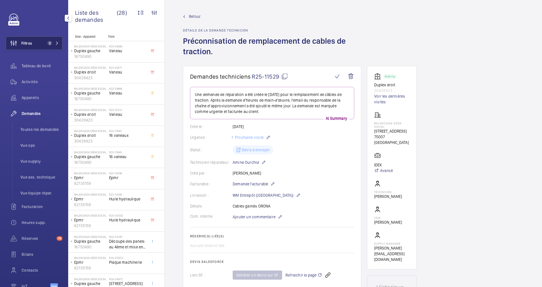
click at [60, 41] on button "Filtres 2" at bounding box center [34, 43] width 57 height 14
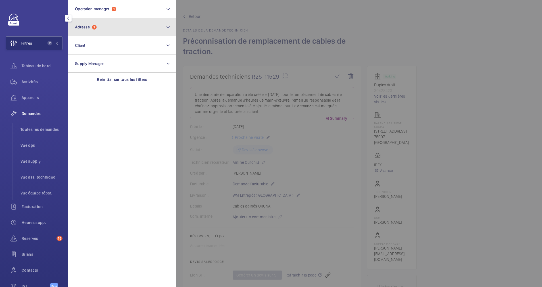
click at [112, 29] on button "Adresse 1" at bounding box center [122, 27] width 108 height 18
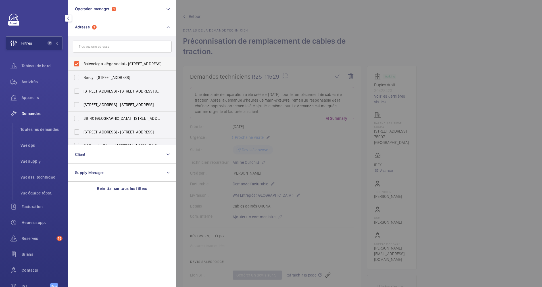
click at [79, 62] on label "Balenciaga siège social - [STREET_ADDRESS]" at bounding box center [117, 64] width 99 height 14
click at [79, 62] on input "Balenciaga siège social - [STREET_ADDRESS]" at bounding box center [76, 63] width 11 height 11
checkbox input "false"
